Goal: Task Accomplishment & Management: Use online tool/utility

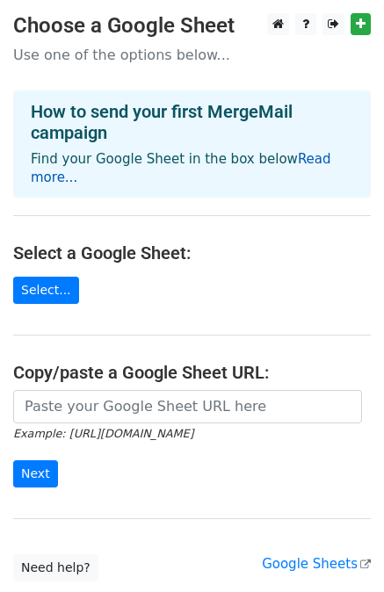
click at [284, 162] on link "Read more..." at bounding box center [181, 168] width 300 height 34
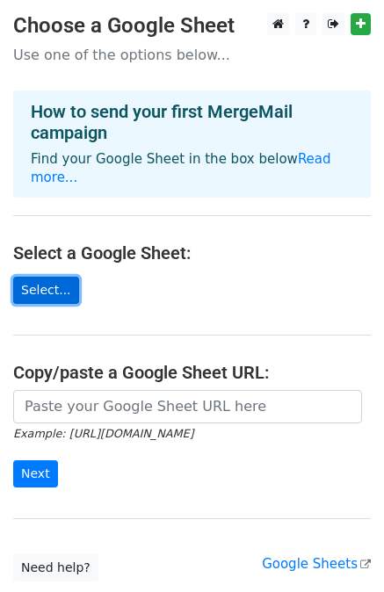
click at [29, 276] on link "Select..." at bounding box center [46, 289] width 66 height 27
click at [48, 276] on link "Select..." at bounding box center [46, 289] width 66 height 27
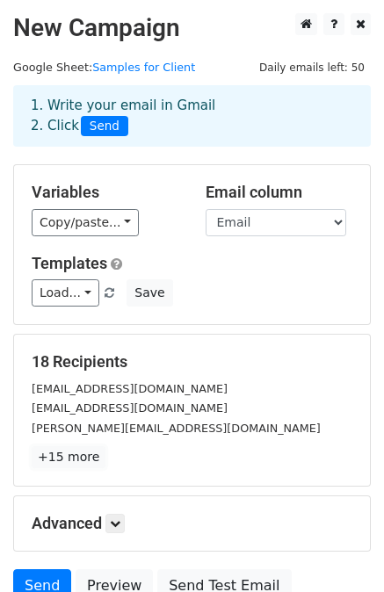
drag, startPoint x: 72, startPoint y: 463, endPoint x: 46, endPoint y: 452, distance: 28.4
click at [46, 452] on link "+15 more" at bounding box center [69, 457] width 74 height 22
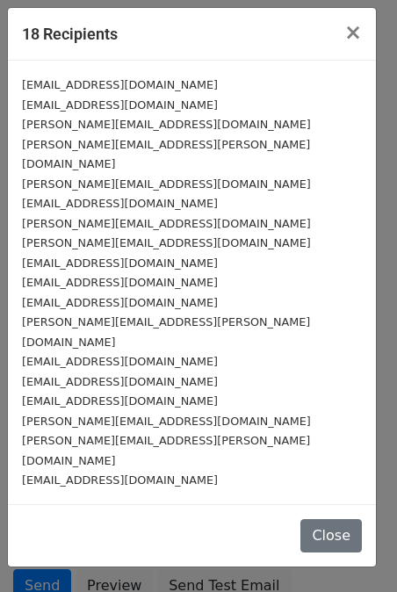
click at [198, 522] on div "18 Recipients × dom@hackerx.org suman@austinbazaar.com mitchell@slaterstrategie…" at bounding box center [198, 296] width 397 height 592
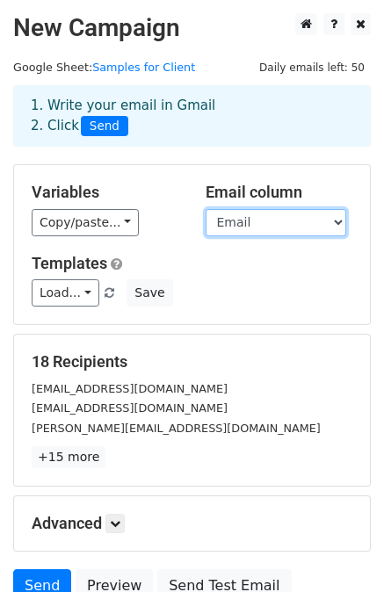
click at [264, 226] on select "First Name Last Name Title Company Email Person Linkedin Url City State Country" at bounding box center [275, 222] width 140 height 27
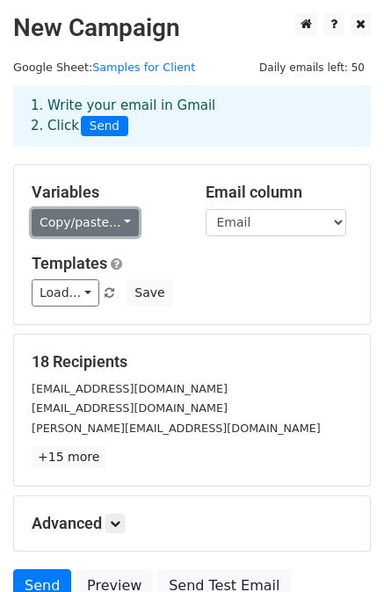
click at [91, 221] on link "Copy/paste..." at bounding box center [85, 222] width 107 height 27
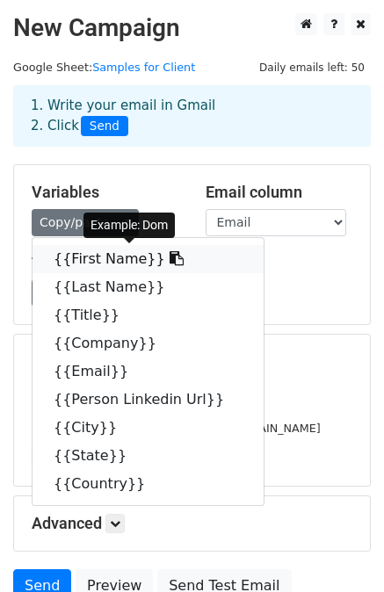
click at [104, 256] on link "{{First Name}}" at bounding box center [147, 259] width 231 height 28
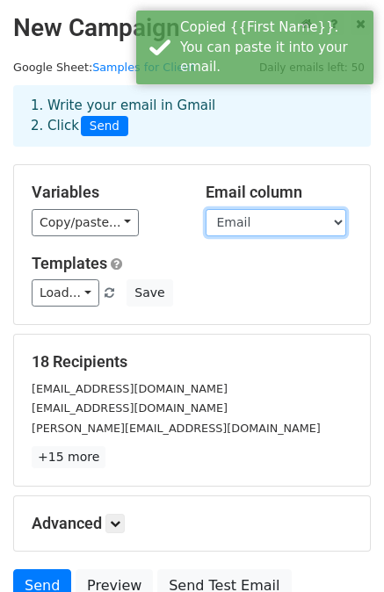
click at [274, 219] on select "First Name Last Name Title Company Email Person Linkedin Url City State Country" at bounding box center [275, 222] width 140 height 27
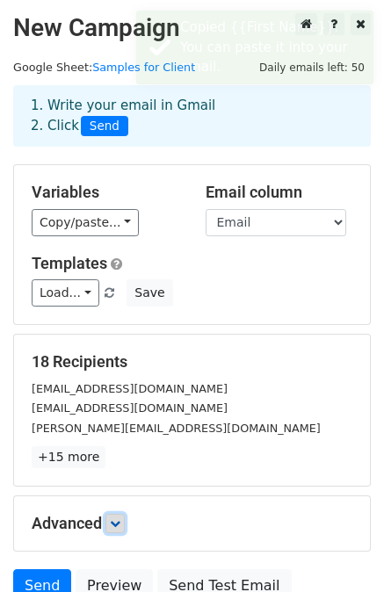
click at [116, 523] on icon at bounding box center [115, 523] width 11 height 11
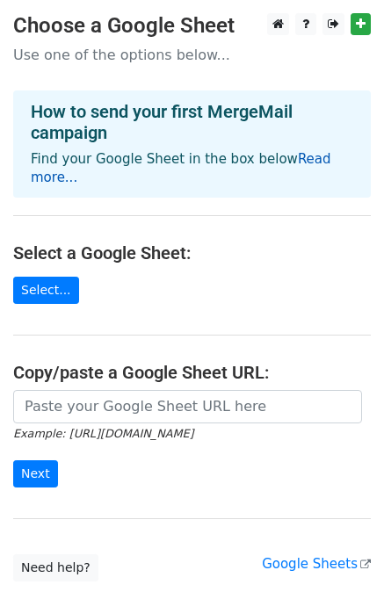
click at [328, 159] on link "Read more..." at bounding box center [181, 168] width 300 height 34
